Goal: Information Seeking & Learning: Learn about a topic

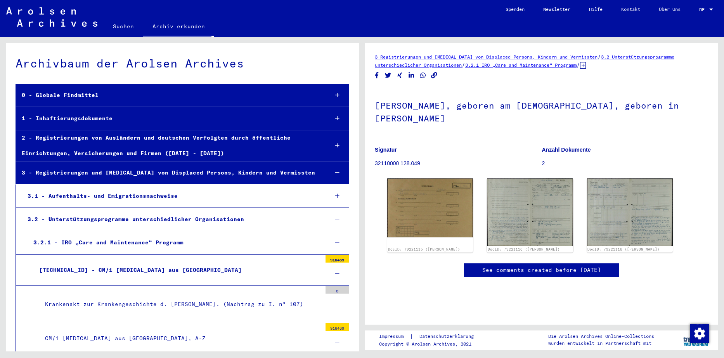
drag, startPoint x: 0, startPoint y: 0, endPoint x: 689, endPoint y: 130, distance: 701.2
click at [689, 130] on div "3 Registrierungen und [MEDICAL_DATA] von Displaced Persons, Kindern und Vermiss…" at bounding box center [541, 184] width 353 height 282
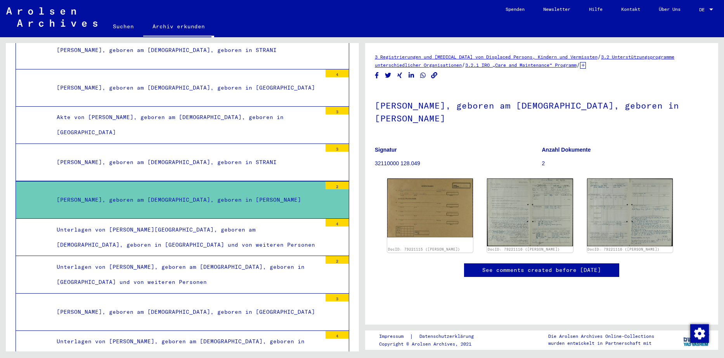
scroll to position [43, 0]
click at [274, 305] on div "[PERSON_NAME], geboren am [DEMOGRAPHIC_DATA], geboren in [GEOGRAPHIC_DATA]" at bounding box center [186, 311] width 271 height 15
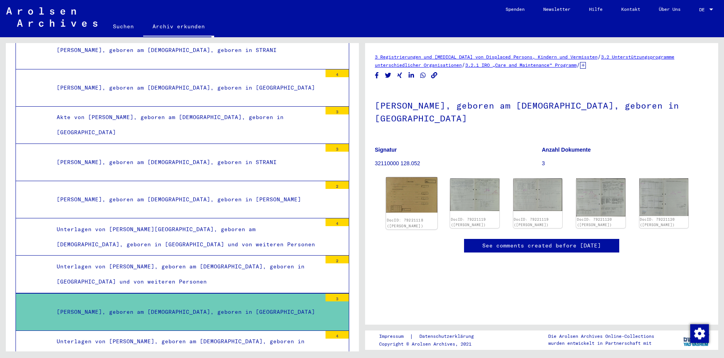
click at [412, 193] on img at bounding box center [412, 195] width 52 height 36
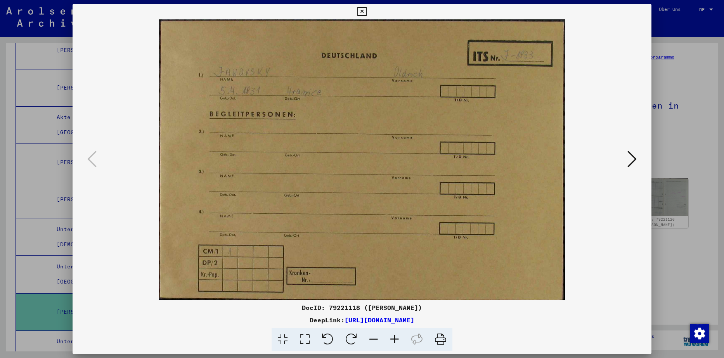
click at [634, 162] on icon at bounding box center [631, 159] width 9 height 19
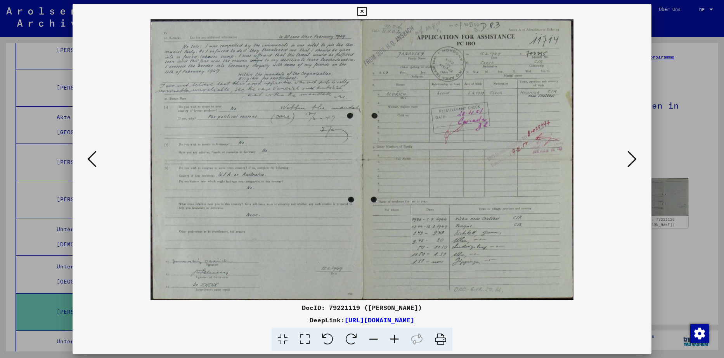
click at [634, 162] on icon at bounding box center [631, 159] width 9 height 19
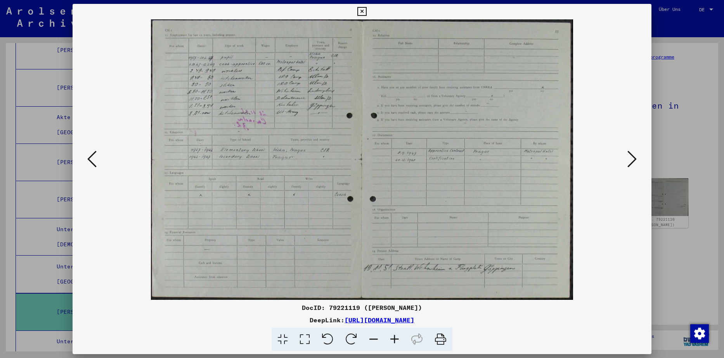
click at [634, 162] on icon at bounding box center [631, 159] width 9 height 19
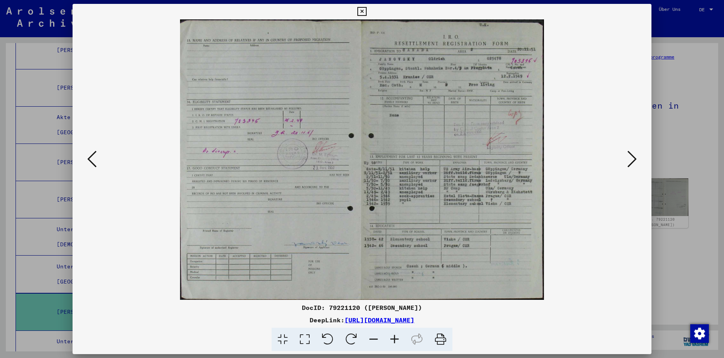
click at [634, 162] on icon at bounding box center [631, 159] width 9 height 19
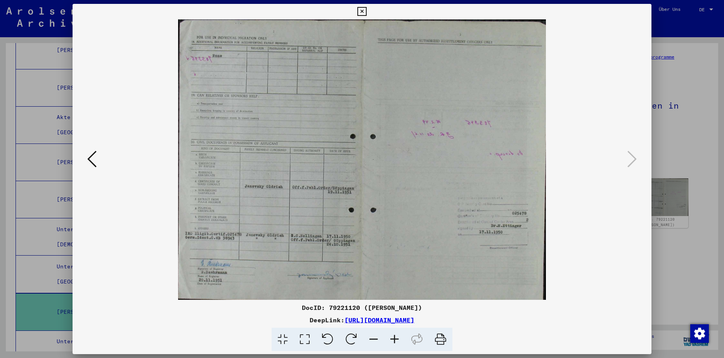
click at [94, 163] on icon at bounding box center [91, 159] width 9 height 19
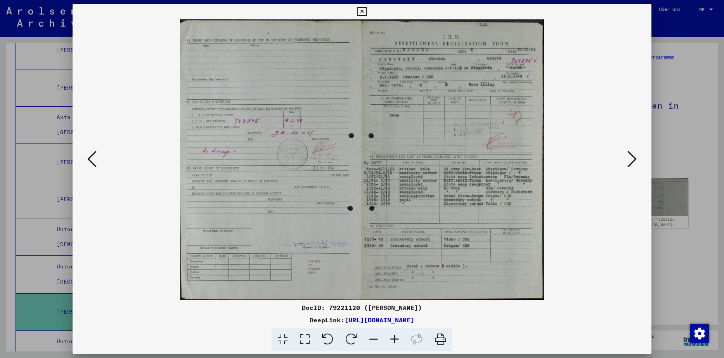
click at [94, 163] on icon at bounding box center [91, 159] width 9 height 19
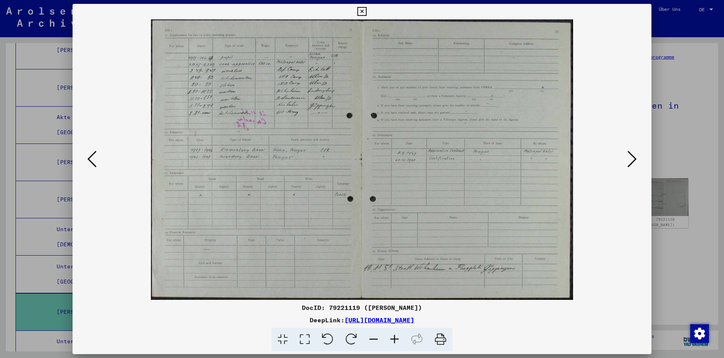
click at [93, 161] on icon at bounding box center [91, 159] width 9 height 19
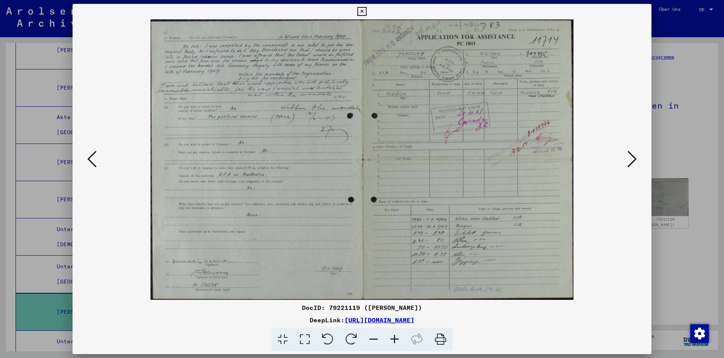
click at [93, 161] on icon at bounding box center [91, 159] width 9 height 19
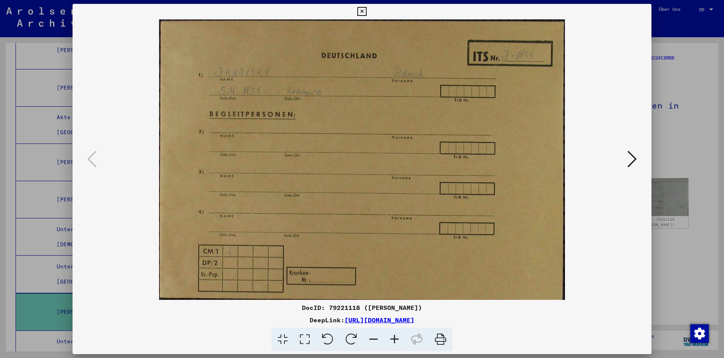
click at [631, 162] on icon at bounding box center [631, 159] width 9 height 19
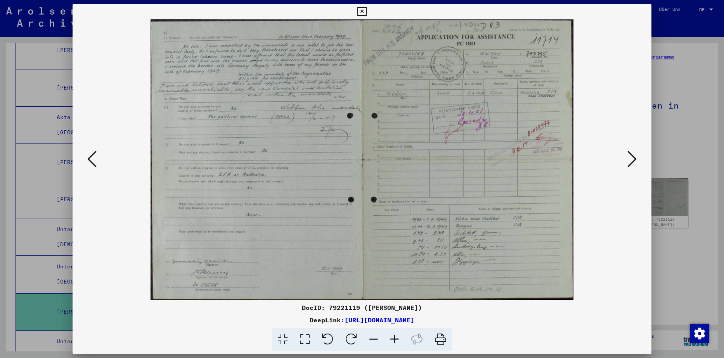
click at [94, 166] on icon at bounding box center [91, 159] width 9 height 19
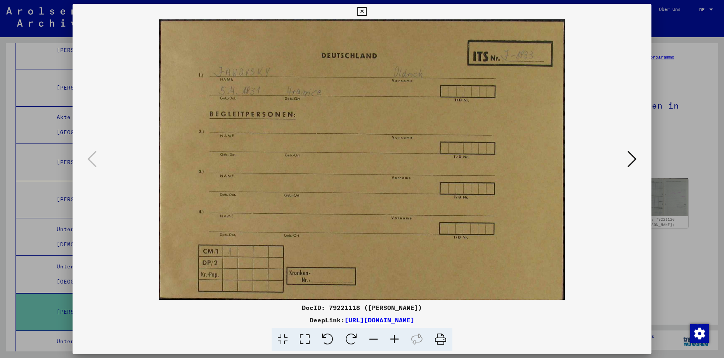
click at [634, 162] on icon at bounding box center [631, 159] width 9 height 19
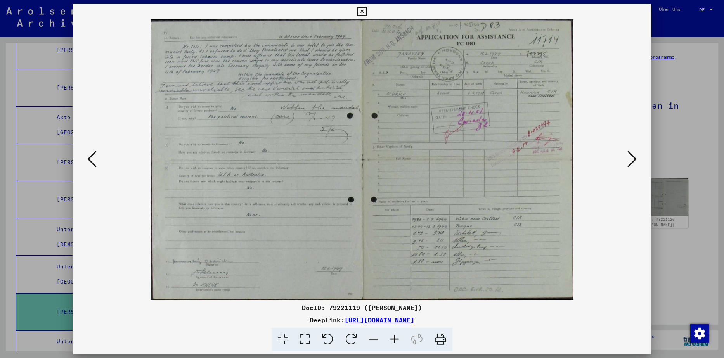
click at [92, 163] on icon at bounding box center [91, 159] width 9 height 19
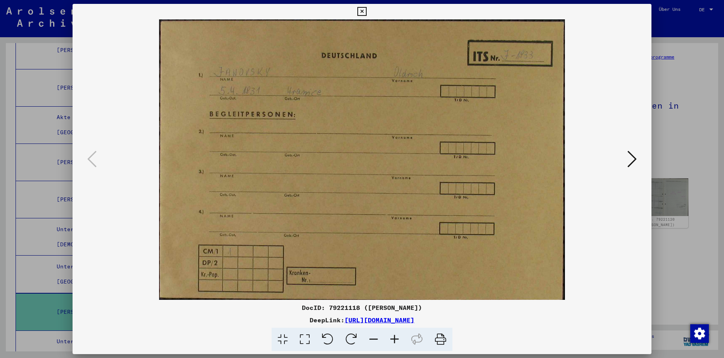
click at [634, 163] on icon at bounding box center [631, 159] width 9 height 19
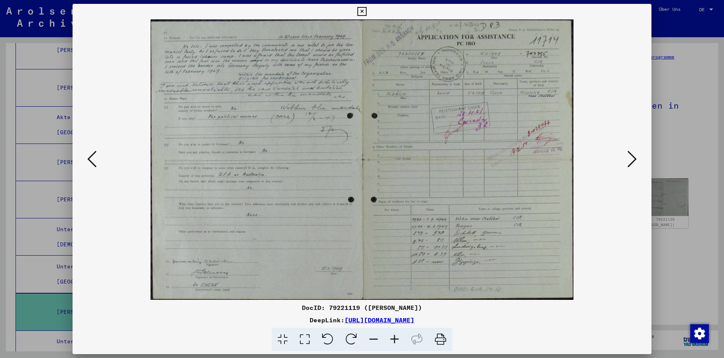
click at [634, 163] on icon at bounding box center [631, 159] width 9 height 19
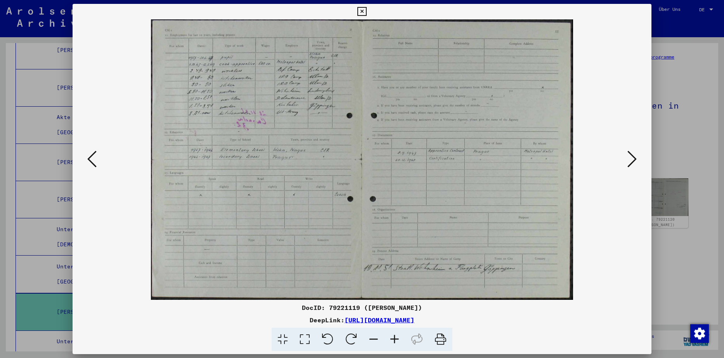
click at [97, 163] on button at bounding box center [92, 160] width 14 height 22
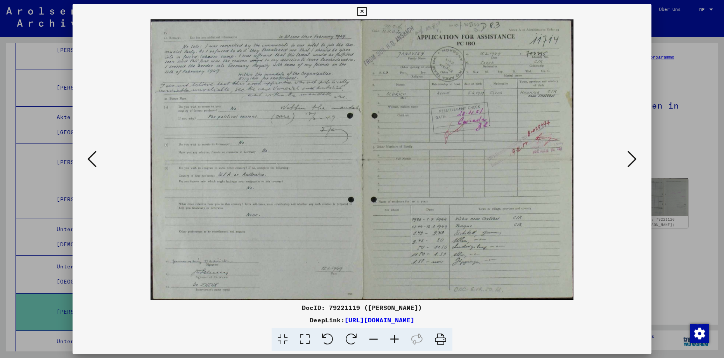
click at [94, 162] on icon at bounding box center [91, 159] width 9 height 19
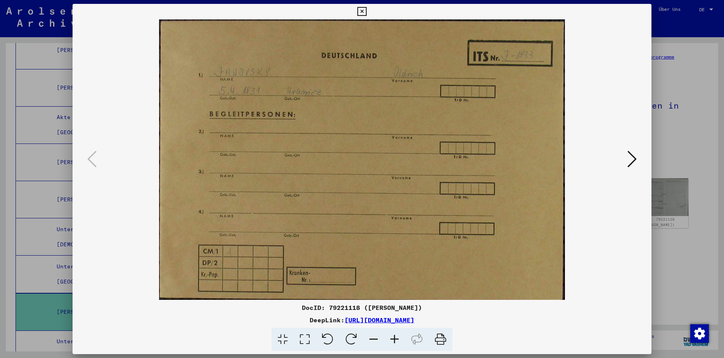
click at [635, 161] on icon at bounding box center [631, 159] width 9 height 19
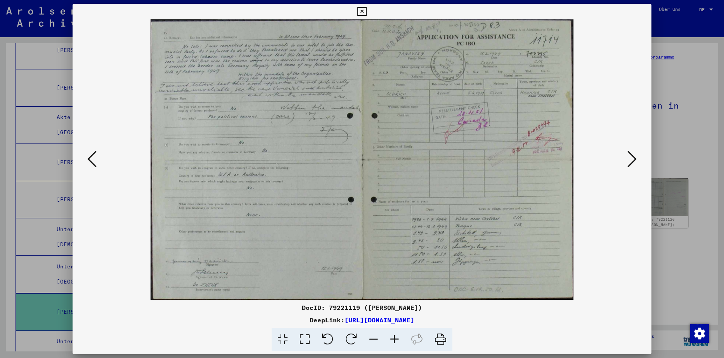
click at [362, 11] on icon at bounding box center [361, 11] width 9 height 9
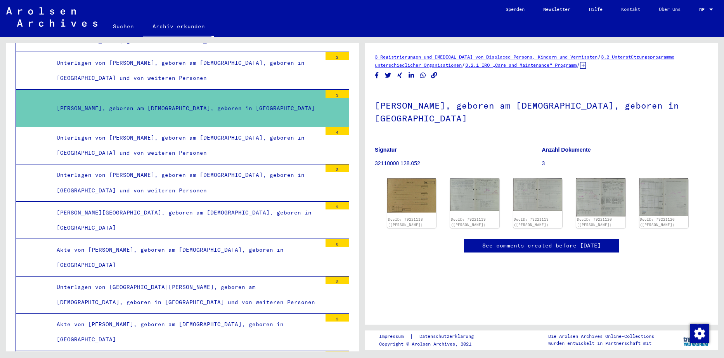
scroll to position [70, 0]
click at [418, 177] on img at bounding box center [412, 195] width 52 height 36
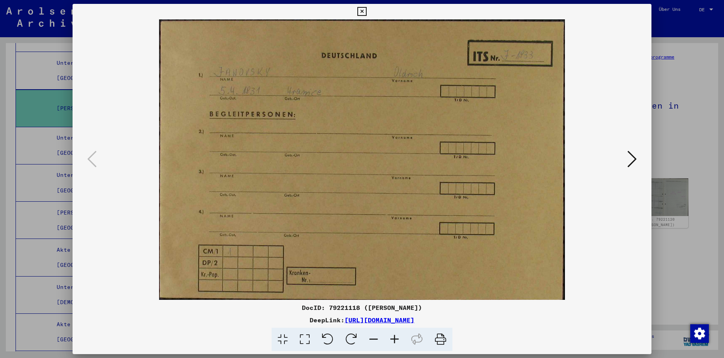
click at [633, 160] on icon at bounding box center [631, 159] width 9 height 19
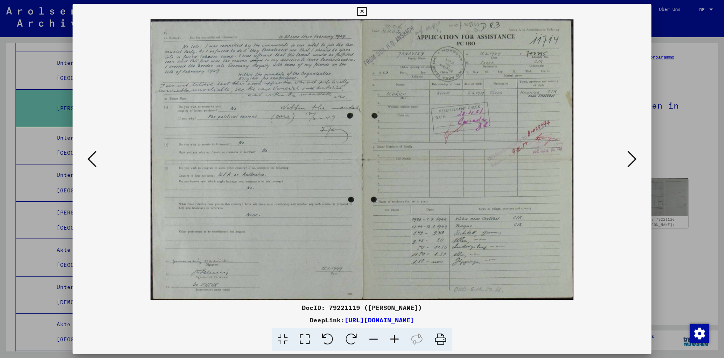
drag, startPoint x: 633, startPoint y: 160, endPoint x: 632, endPoint y: 186, distance: 26.4
click at [632, 186] on div at bounding box center [362, 159] width 579 height 280
drag, startPoint x: 634, startPoint y: 159, endPoint x: 608, endPoint y: 182, distance: 34.1
click at [608, 182] on div at bounding box center [362, 159] width 579 height 280
drag, startPoint x: 635, startPoint y: 163, endPoint x: 628, endPoint y: 188, distance: 26.2
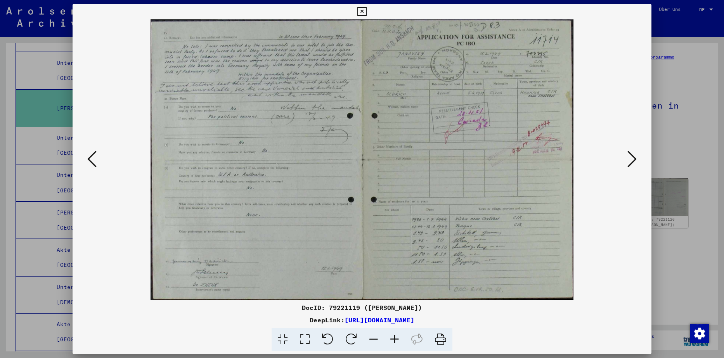
click at [628, 188] on div at bounding box center [362, 159] width 579 height 280
click at [633, 164] on icon at bounding box center [631, 159] width 9 height 19
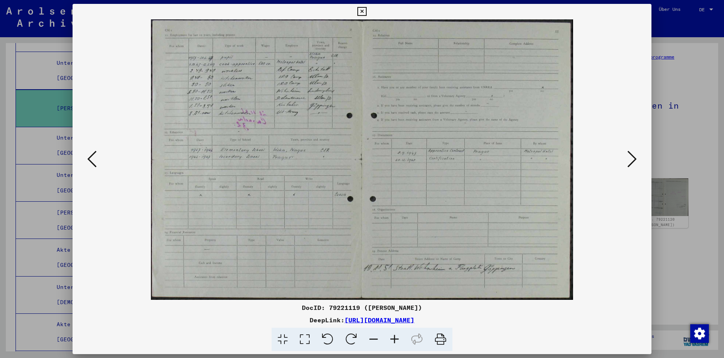
drag, startPoint x: 633, startPoint y: 164, endPoint x: 601, endPoint y: 180, distance: 35.6
click at [601, 180] on div at bounding box center [362, 159] width 579 height 280
drag, startPoint x: 601, startPoint y: 180, endPoint x: 599, endPoint y: 165, distance: 14.9
click at [599, 165] on img at bounding box center [362, 159] width 526 height 280
